Goal: Find specific page/section: Find specific page/section

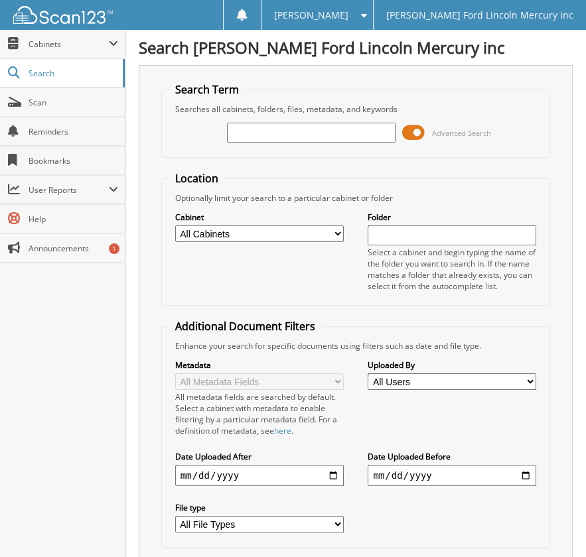
click at [218, 233] on select "All Cabinets ACCOUNTS PAYABLE BODY SHOP RO'S CREDIT CARD RECEIPTS PARTS INVOICE…" at bounding box center [259, 234] width 168 height 17
select select "5613"
click at [175, 226] on select "All Cabinets ACCOUNTS PAYABLE BODY SHOP RO'S CREDIT CARD RECEIPTS PARTS INVOICE…" at bounding box center [259, 234] width 168 height 17
click at [257, 129] on input "text" at bounding box center [311, 133] width 168 height 20
type input "25109748"
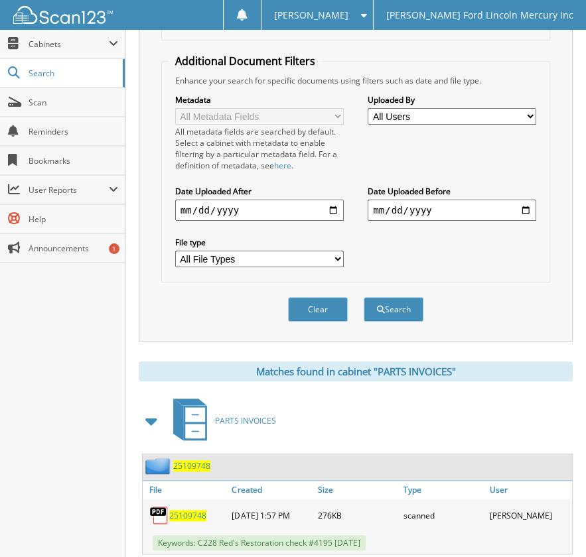
scroll to position [292, 0]
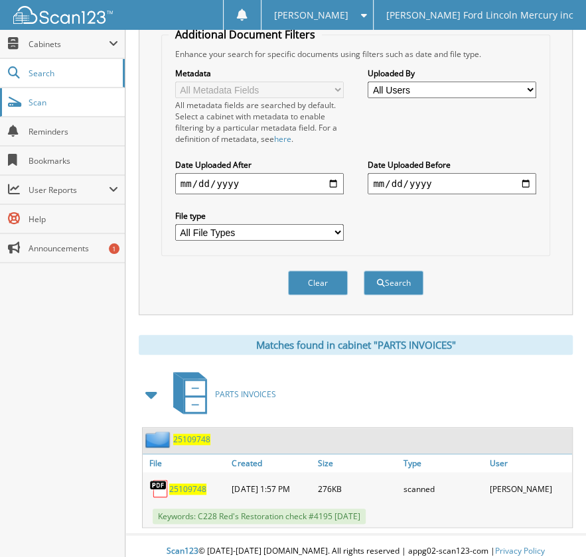
click at [75, 105] on span "Scan" at bounding box center [74, 102] width 90 height 11
